Goal: Entertainment & Leisure: Consume media (video, audio)

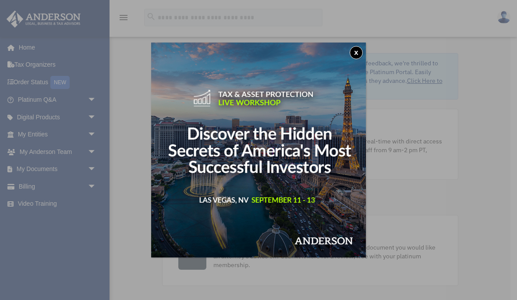
click at [357, 54] on button "x" at bounding box center [356, 52] width 13 height 13
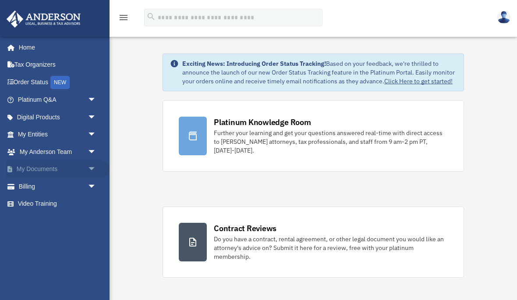
click at [89, 165] on span "arrow_drop_down" at bounding box center [97, 169] width 18 height 18
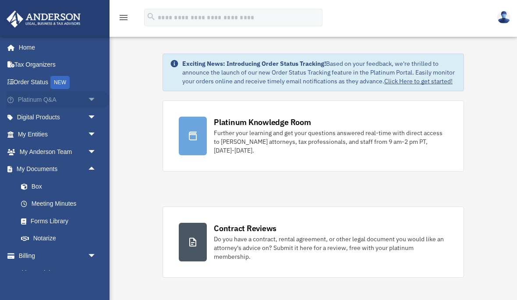
click at [90, 101] on span "arrow_drop_down" at bounding box center [97, 100] width 18 height 18
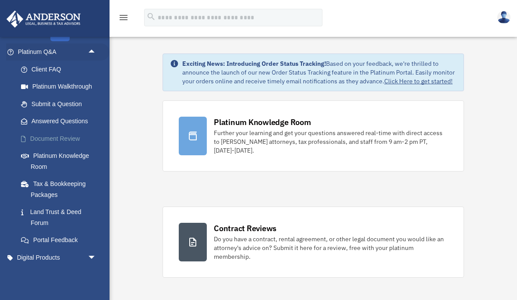
scroll to position [47, 0]
click at [89, 51] on span "arrow_drop_up" at bounding box center [97, 53] width 18 height 18
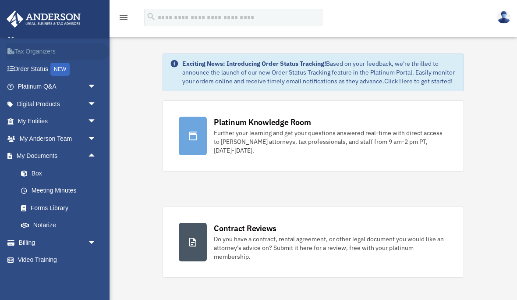
scroll to position [10, 0]
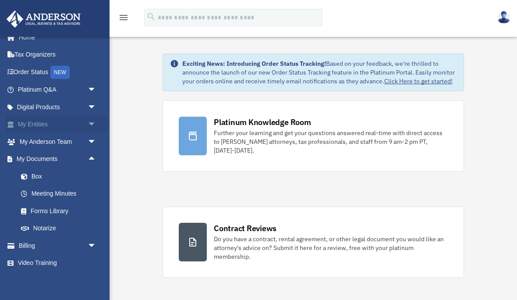
click at [91, 122] on span "arrow_drop_down" at bounding box center [97, 125] width 18 height 18
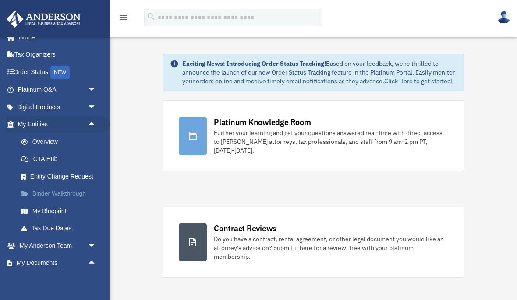
click at [71, 194] on link "Binder Walkthrough" at bounding box center [60, 194] width 97 height 18
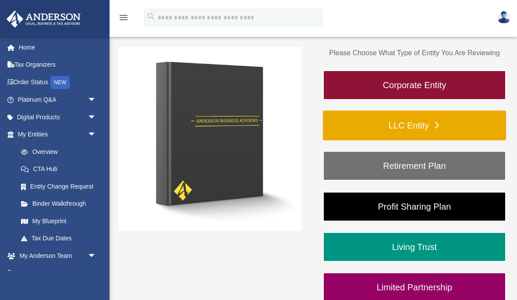
scroll to position [102, 0]
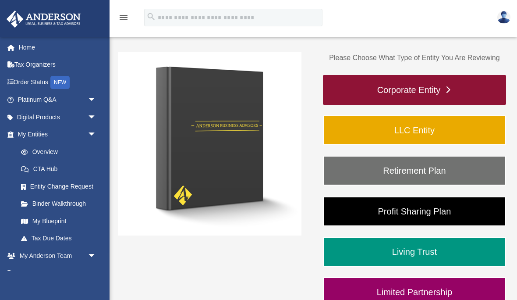
click at [386, 95] on link "Corporate Entity" at bounding box center [414, 90] width 183 height 30
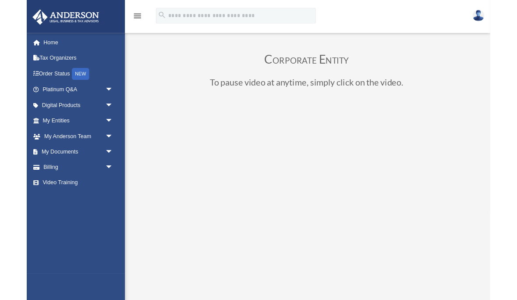
scroll to position [107, 0]
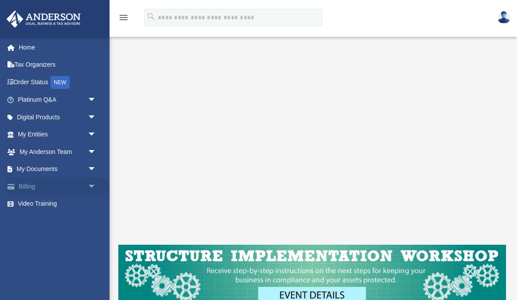
click at [99, 180] on span "arrow_drop_down" at bounding box center [97, 187] width 18 height 18
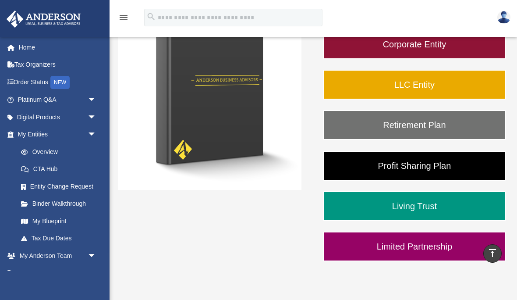
scroll to position [148, 0]
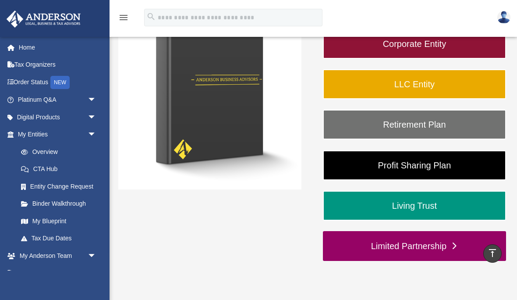
click at [421, 257] on link "Limited Partnership" at bounding box center [414, 246] width 183 height 30
click at [394, 231] on link "Limited Partnership" at bounding box center [414, 246] width 183 height 30
click at [392, 231] on link "Limited Partnership" at bounding box center [414, 246] width 183 height 30
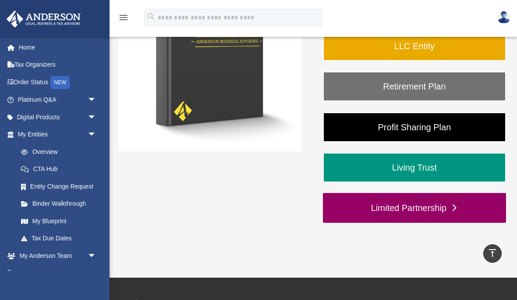
click at [399, 209] on link "Limited Partnership" at bounding box center [414, 208] width 183 height 30
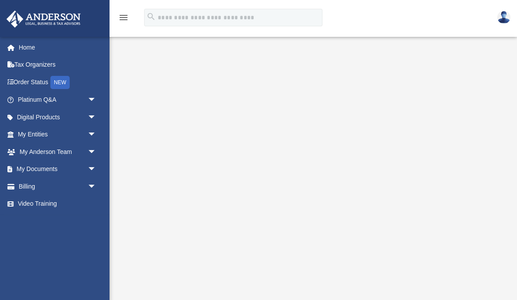
scroll to position [118, 0]
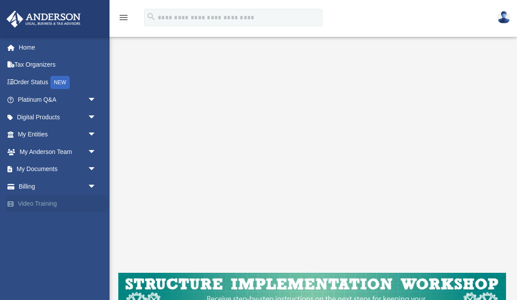
click at [93, 208] on link "Video Training" at bounding box center [57, 204] width 103 height 18
click at [51, 200] on link "Video Training" at bounding box center [57, 204] width 103 height 18
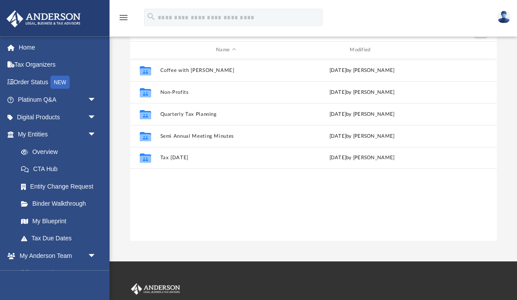
scroll to position [57, 0]
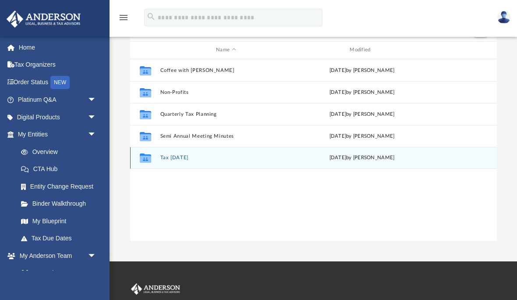
click at [168, 160] on button "Tax [DATE]" at bounding box center [226, 158] width 132 height 6
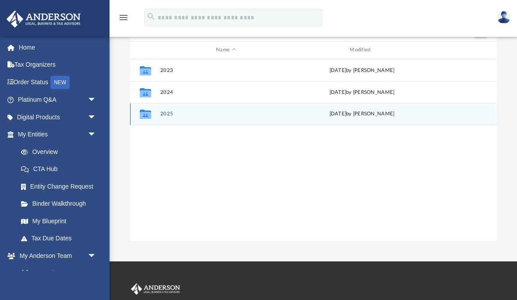
click at [143, 114] on icon "grid" at bounding box center [144, 115] width 11 height 7
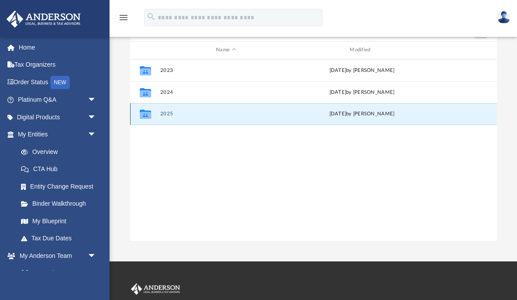
click at [178, 122] on div "Collaborated Folder 2025 [DATE] by [PERSON_NAME]" at bounding box center [313, 114] width 367 height 22
click at [165, 116] on button "2025" at bounding box center [226, 114] width 132 height 6
click at [201, 116] on button "2025" at bounding box center [226, 114] width 132 height 6
click at [197, 115] on button "2025" at bounding box center [226, 114] width 132 height 6
click at [152, 120] on icon "Collaborated Folder" at bounding box center [145, 114] width 14 height 14
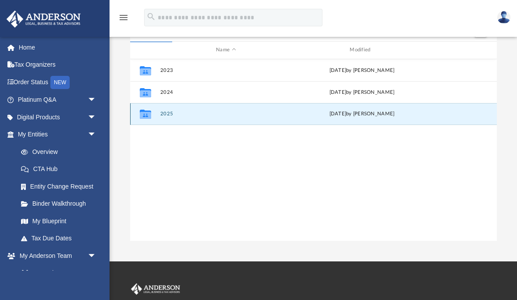
click at [163, 116] on button "2025" at bounding box center [226, 114] width 132 height 6
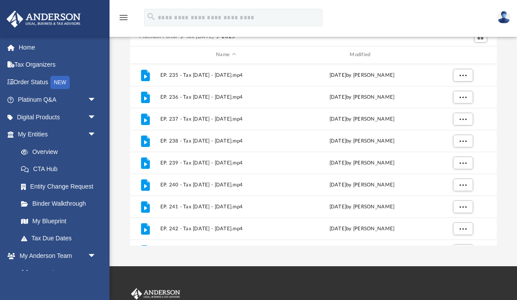
scroll to position [0, 0]
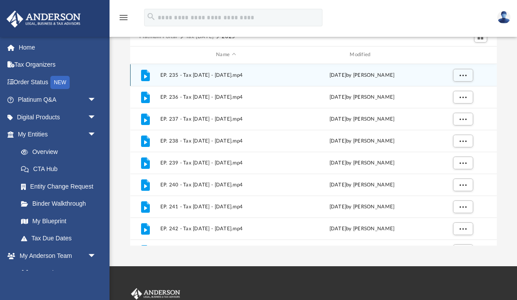
click at [140, 77] on icon "File" at bounding box center [145, 75] width 14 height 14
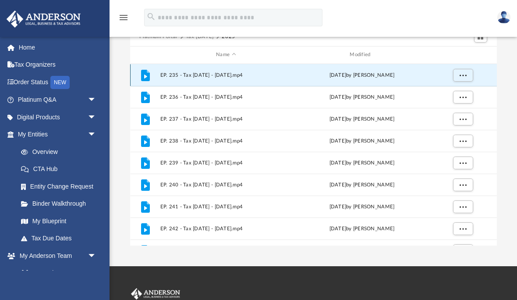
click at [134, 70] on div "File" at bounding box center [145, 75] width 22 height 14
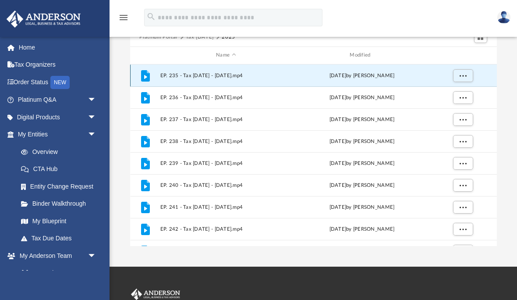
click at [142, 78] on icon "grid" at bounding box center [145, 75] width 9 height 11
click at [145, 78] on icon "grid" at bounding box center [145, 77] width 3 height 4
click at [137, 75] on div "File" at bounding box center [145, 75] width 22 height 14
click at [197, 76] on span "EP. 235 - Tax [DATE] - [DATE].mp4" at bounding box center [226, 76] width 132 height 6
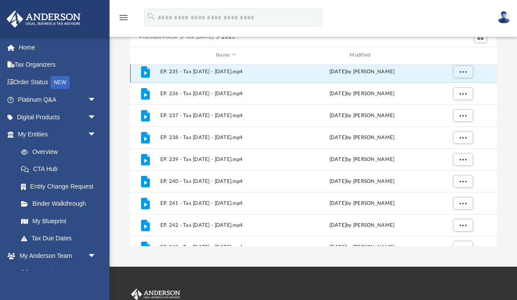
scroll to position [4, 0]
click at [465, 69] on span "More options" at bounding box center [463, 70] width 7 height 5
click at [460, 85] on li "Preview" at bounding box center [454, 88] width 25 height 9
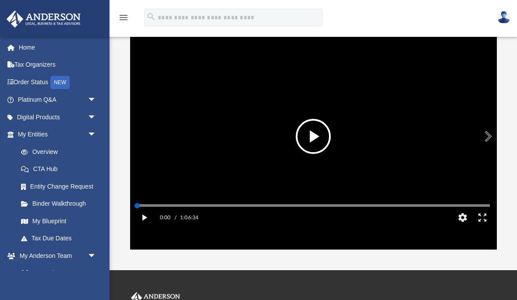
click at [149, 226] on button "Play" at bounding box center [145, 218] width 20 height 18
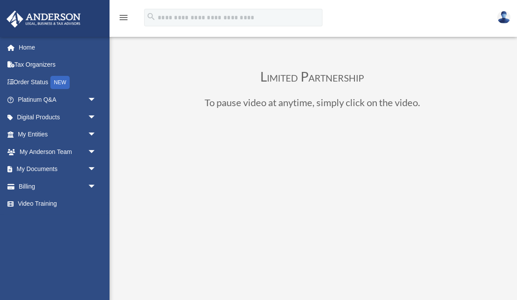
scroll to position [118, 0]
